Goal: Task Accomplishment & Management: Use online tool/utility

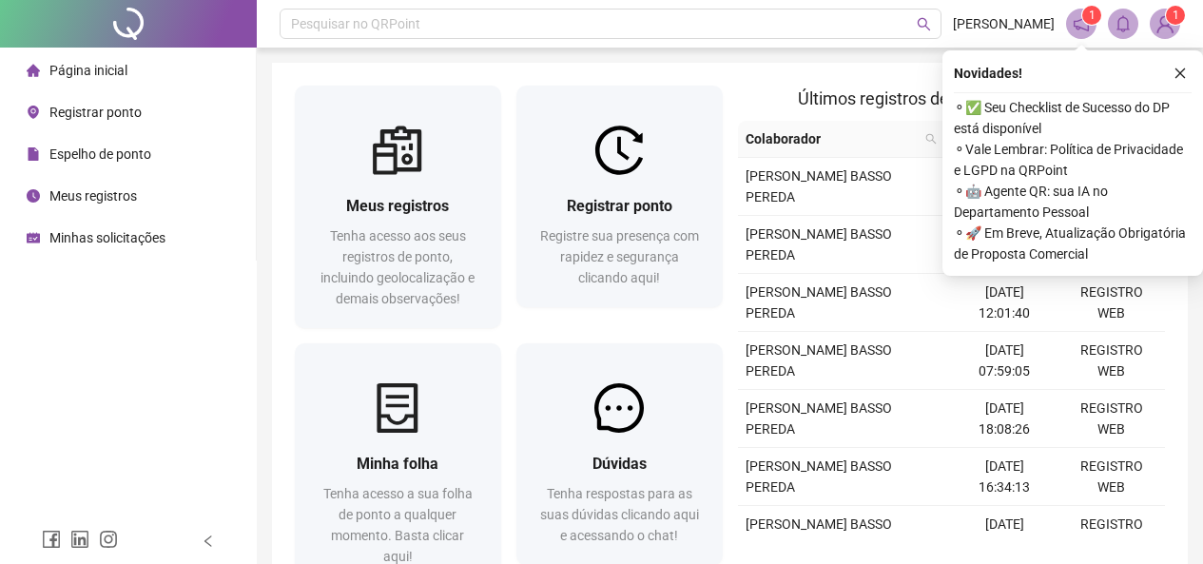
click at [92, 107] on span "Registrar ponto" at bounding box center [95, 112] width 92 height 15
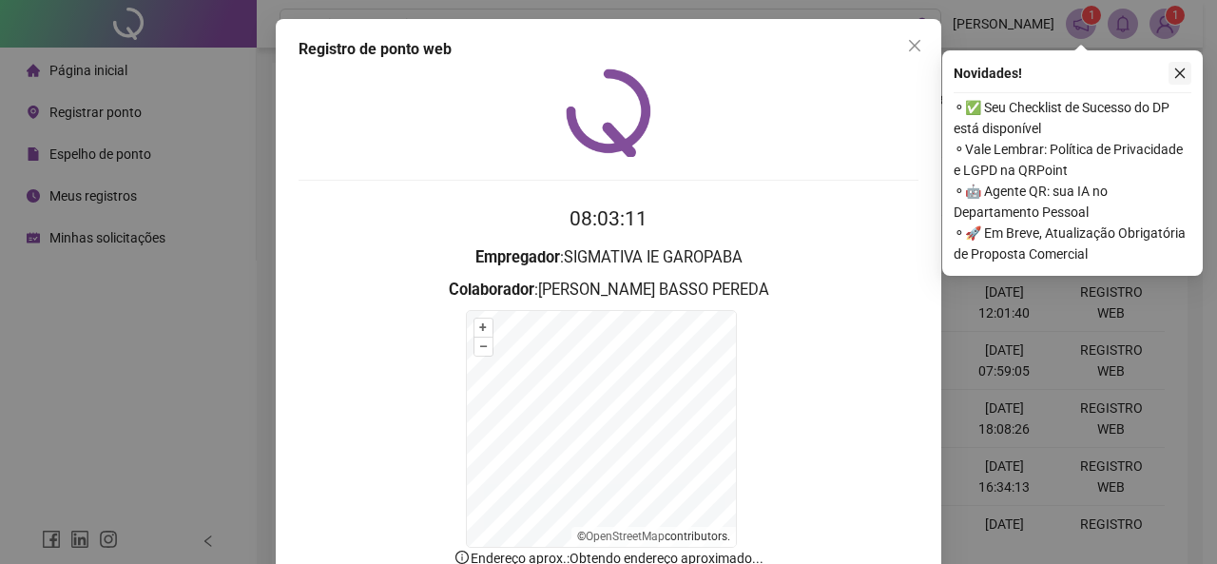
click at [1182, 67] on icon "close" at bounding box center [1179, 73] width 13 height 13
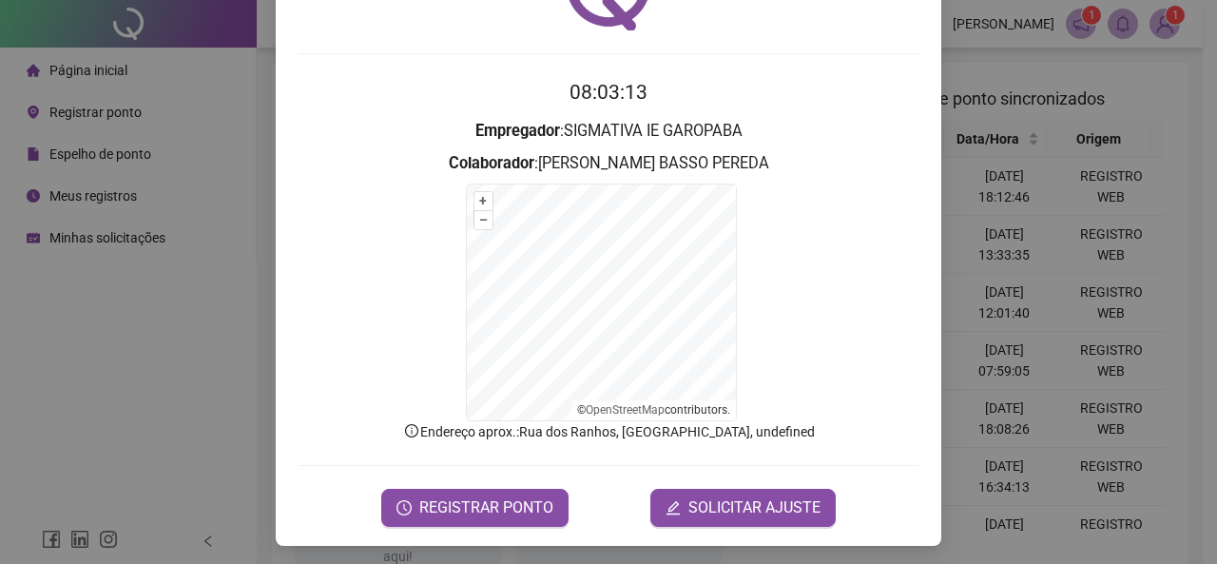
scroll to position [131, 0]
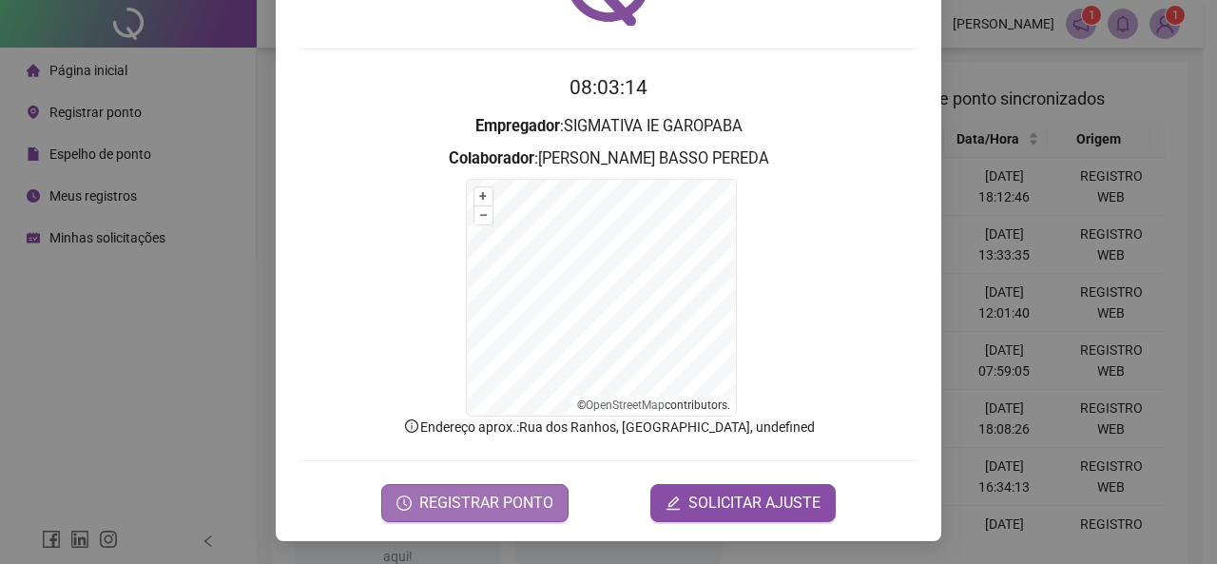
click at [464, 493] on span "REGISTRAR PONTO" at bounding box center [486, 502] width 134 height 23
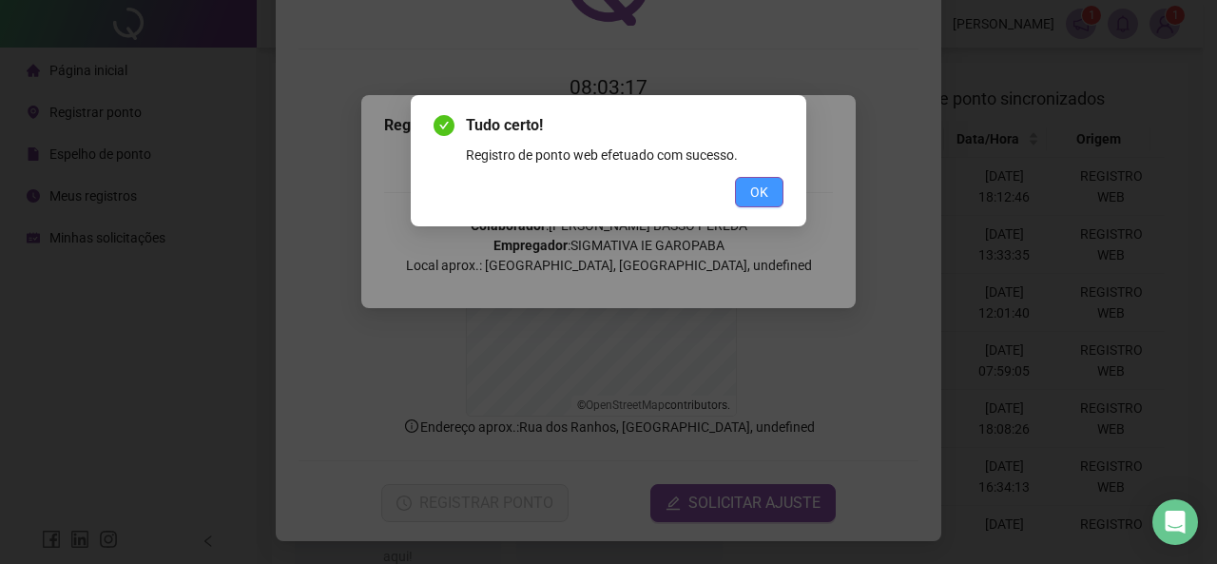
click at [766, 184] on span "OK" at bounding box center [759, 192] width 18 height 21
